Goal: Task Accomplishment & Management: Manage account settings

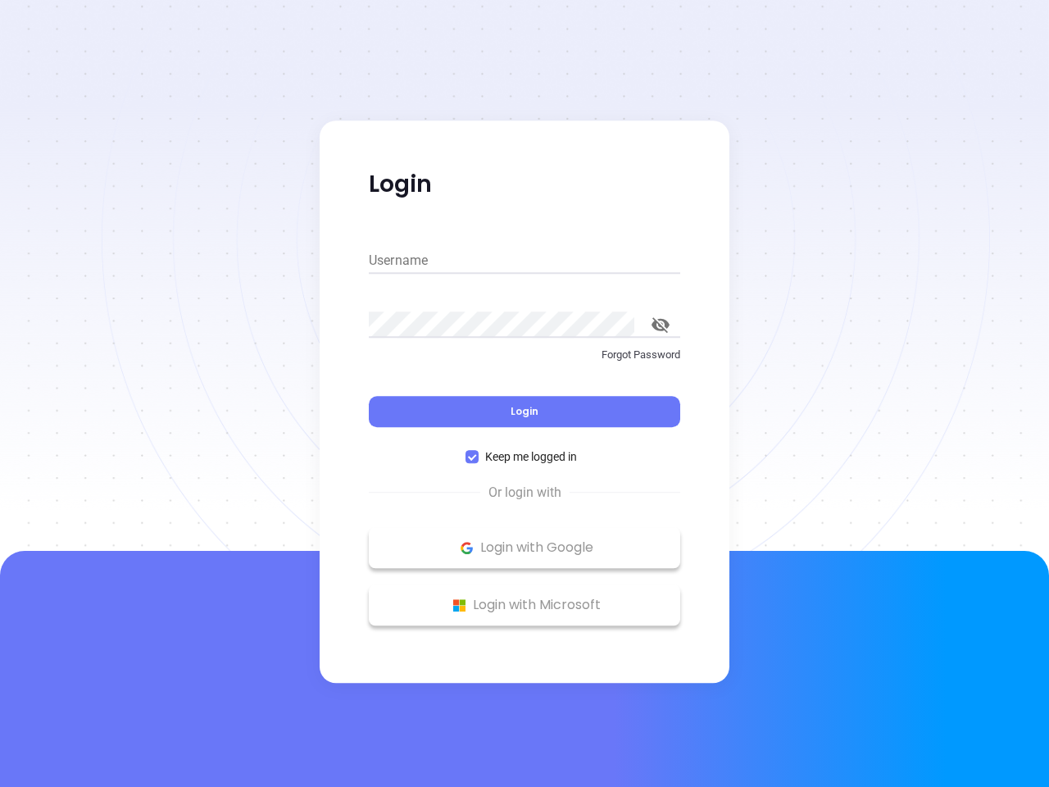
click at [525, 393] on div "Login" at bounding box center [525, 401] width 312 height 51
click at [525, 261] on input "Username" at bounding box center [525, 261] width 312 height 26
click at [661, 325] on icon "toggle password visibility" at bounding box center [661, 325] width 18 height 16
click at [525, 412] on span "Login" at bounding box center [525, 411] width 28 height 14
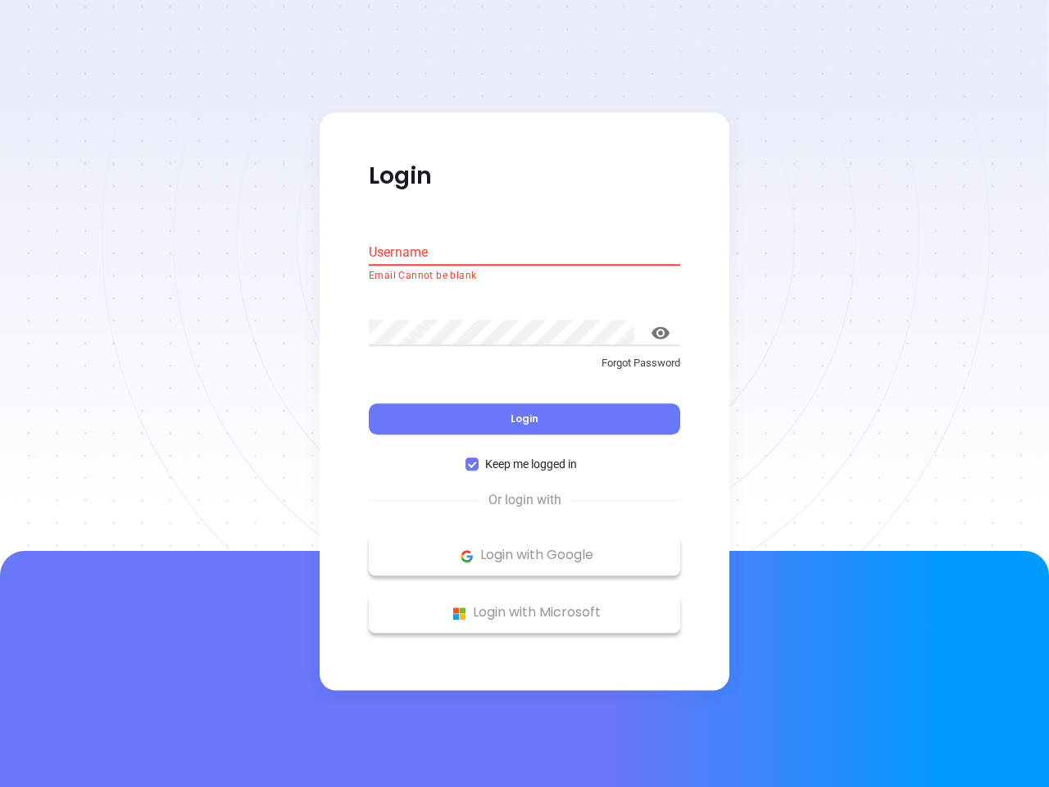
click at [525, 457] on span "Keep me logged in" at bounding box center [531, 465] width 105 height 18
click at [479, 458] on input "Keep me logged in" at bounding box center [472, 464] width 13 height 13
checkbox input "false"
click at [525, 548] on p "Login with Google" at bounding box center [524, 556] width 295 height 25
click at [525, 605] on p "Login with Microsoft" at bounding box center [524, 613] width 295 height 25
